Goal: Go to known website: Access a specific website the user already knows

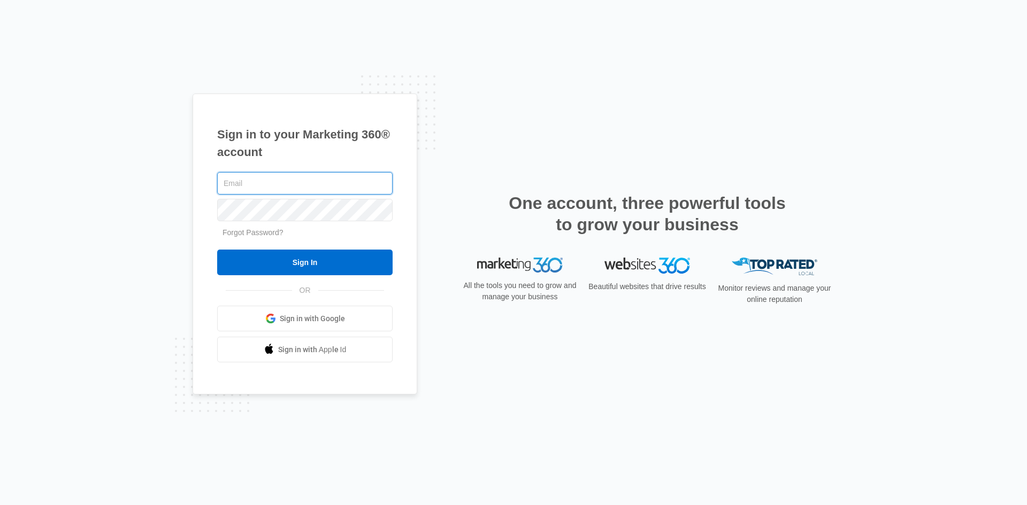
click at [274, 182] on input "text" at bounding box center [304, 183] width 175 height 22
paste input "[EMAIL_ADDRESS][DOMAIN_NAME]"
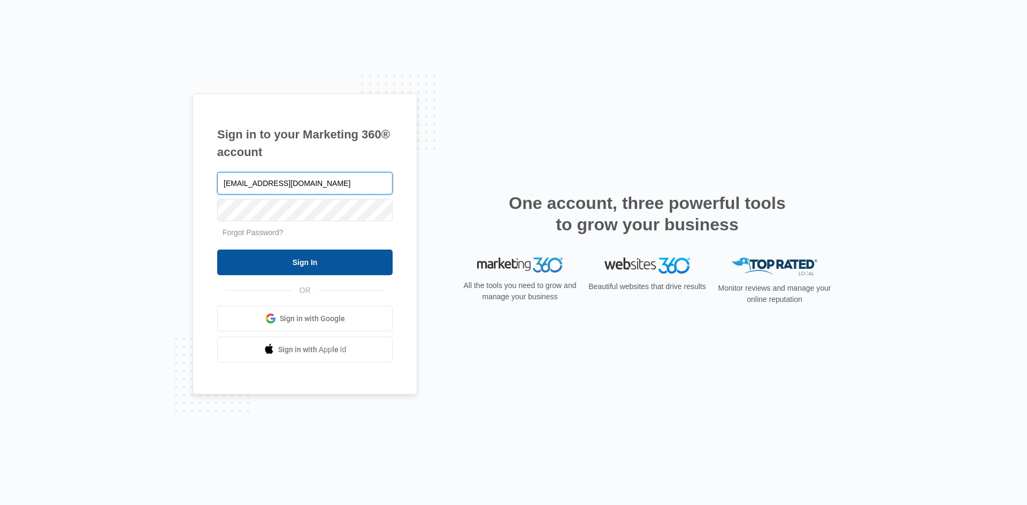
type input "[EMAIL_ADDRESS][DOMAIN_NAME]"
click at [311, 265] on input "Sign In" at bounding box center [304, 263] width 175 height 26
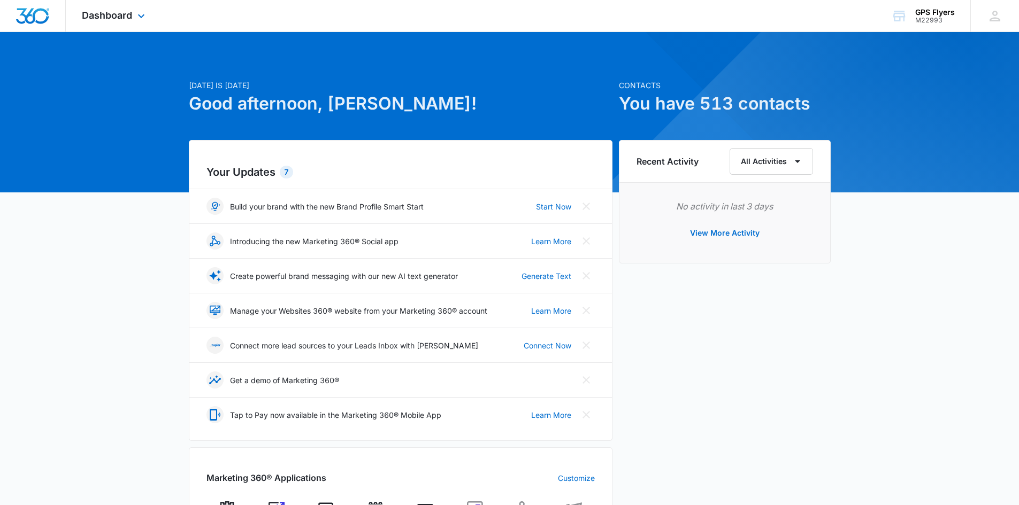
click at [150, 13] on div "Dashboard Apps Reputation Websites Forms CRM Email Social Shop Payments POS Con…" at bounding box center [115, 16] width 98 height 32
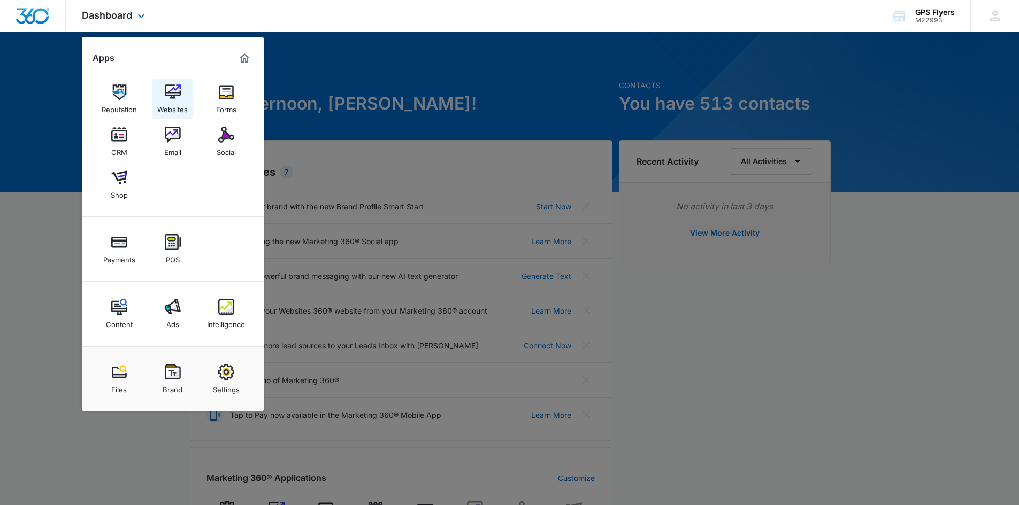
click at [172, 103] on div "Websites" at bounding box center [172, 107] width 30 height 14
